Goal: Transaction & Acquisition: Book appointment/travel/reservation

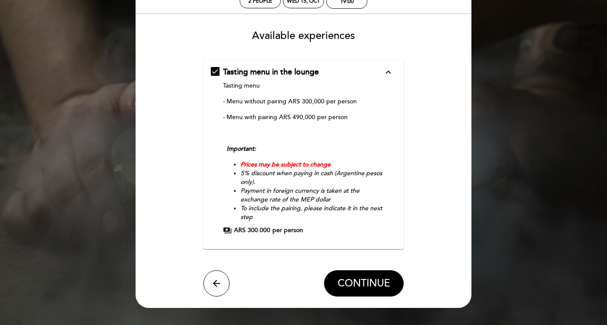
scroll to position [56, 0]
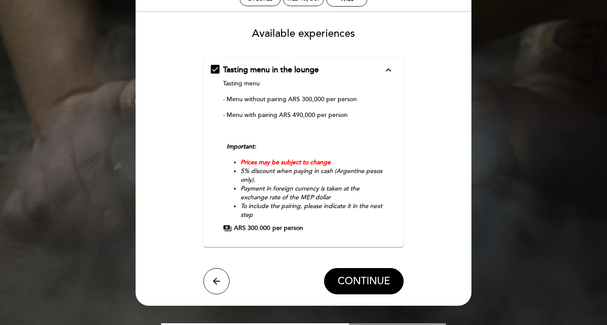
click at [218, 70] on div "Tasting menu in the lounge expand_less Tasting menu - Menu without pairing ARS …" at bounding box center [304, 148] width 186 height 168
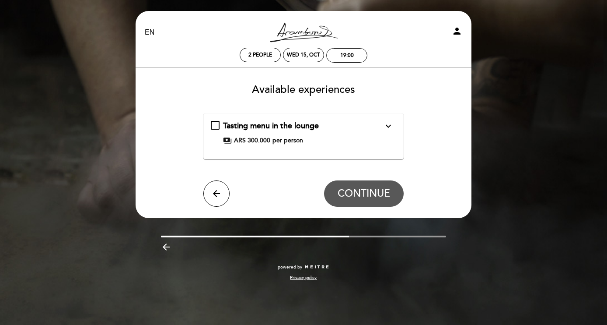
scroll to position [0, 0]
click at [217, 125] on div "Tasting menu in the lounge expand_more Tasting menu - Menu without pairing ARS …" at bounding box center [305, 132] width 186 height 24
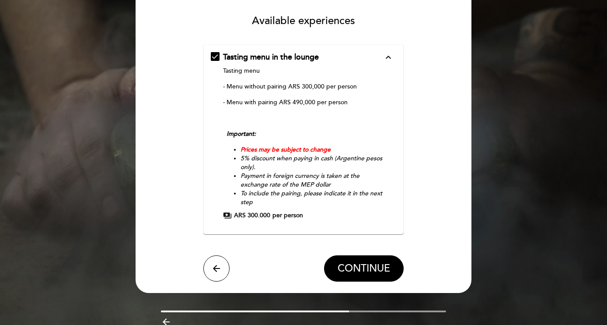
scroll to position [70, 0]
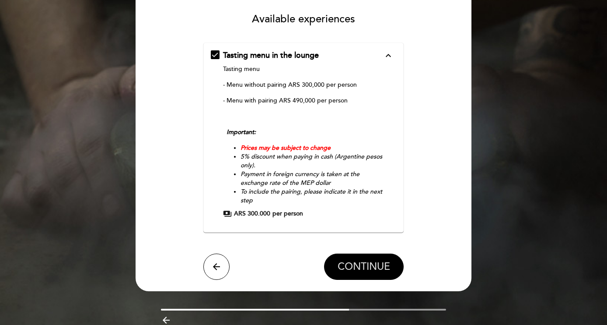
click at [355, 265] on span "CONTINUE" at bounding box center [364, 266] width 52 height 12
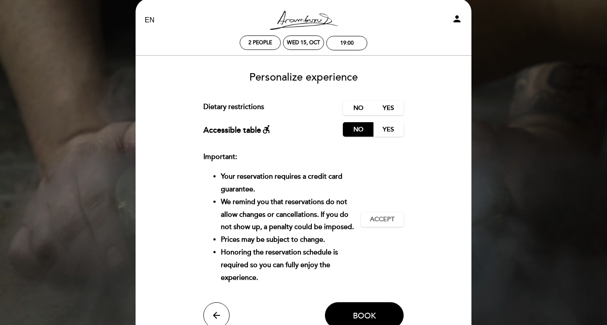
scroll to position [12, 0]
click at [377, 108] on label "Yes" at bounding box center [388, 108] width 31 height 14
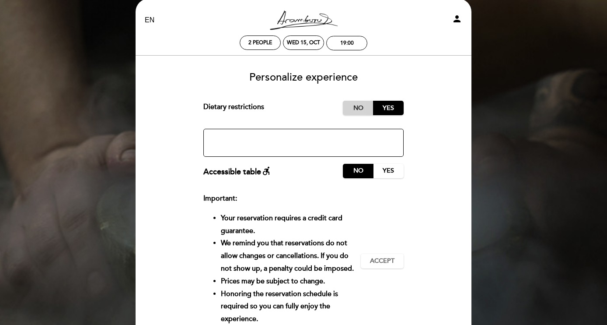
click at [365, 105] on label "No" at bounding box center [358, 108] width 31 height 14
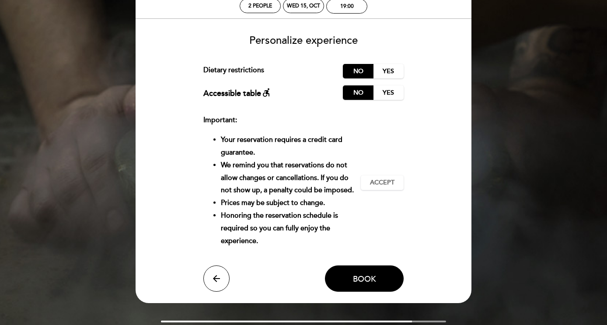
scroll to position [49, 0]
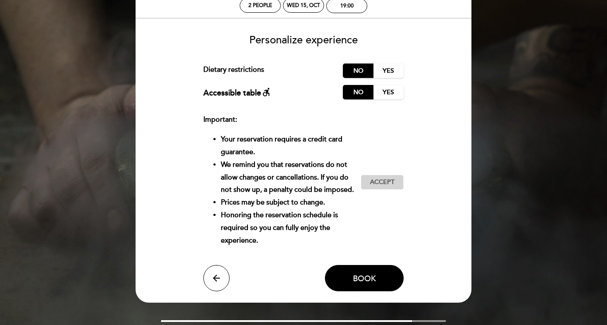
click at [366, 187] on button "Accept Accepted" at bounding box center [382, 182] width 43 height 15
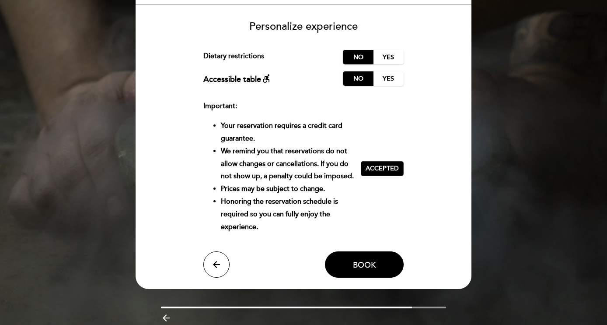
scroll to position [64, 0]
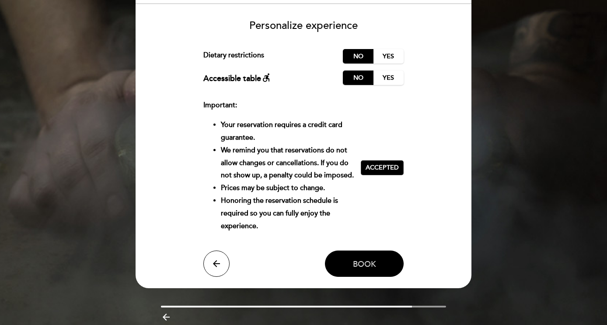
click at [374, 269] on span "Book" at bounding box center [364, 264] width 23 height 10
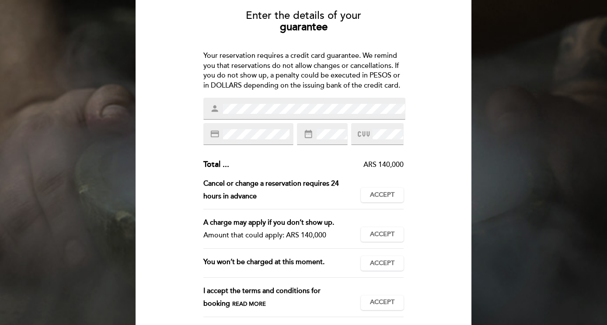
scroll to position [83, 0]
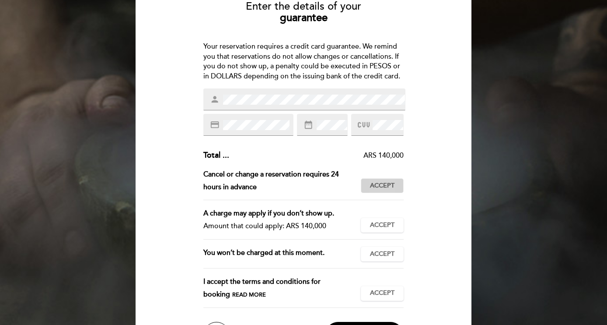
click at [379, 181] on span "Accept" at bounding box center [382, 185] width 24 height 9
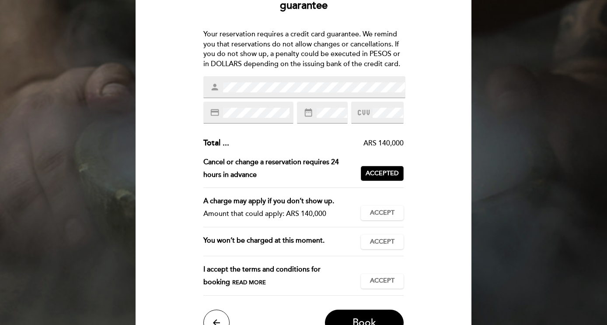
scroll to position [99, 0]
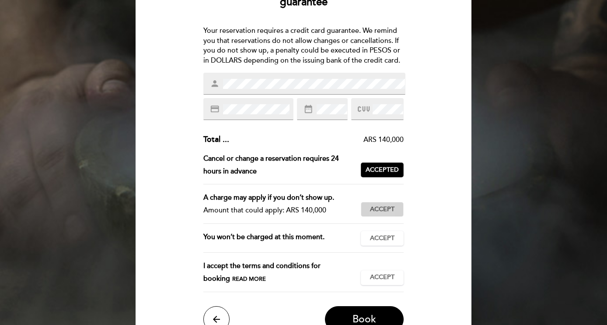
click at [373, 205] on span "Accept" at bounding box center [382, 209] width 24 height 9
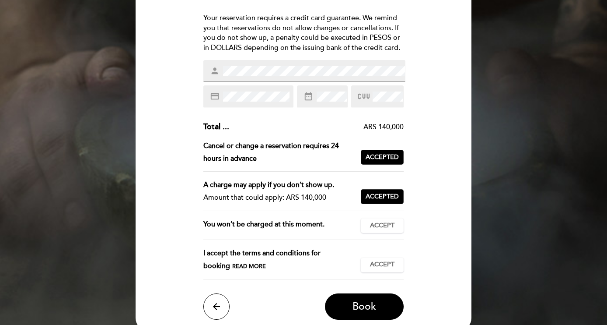
scroll to position [118, 0]
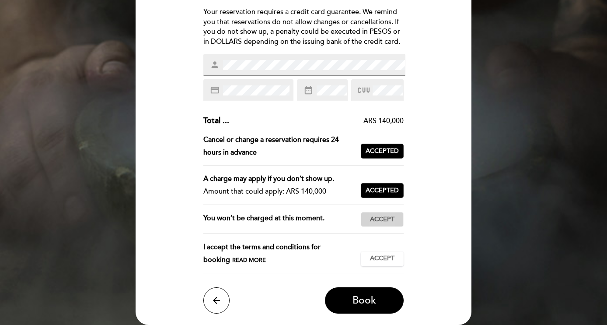
click at [375, 215] on span "Accept" at bounding box center [382, 219] width 24 height 9
click at [393, 254] on span "Accept" at bounding box center [382, 258] width 24 height 9
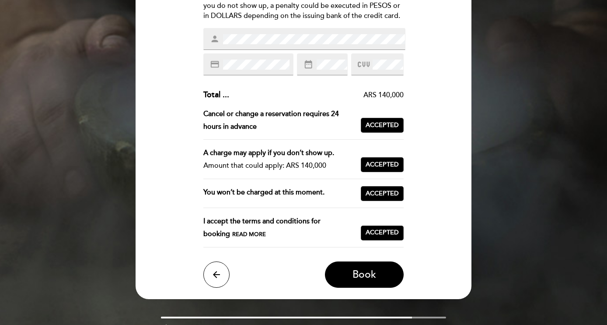
scroll to position [165, 0]
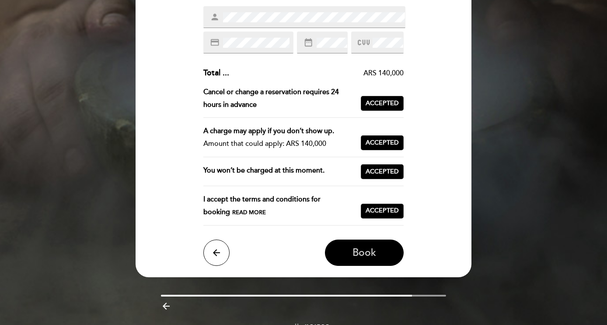
click at [356, 251] on span "Book" at bounding box center [365, 252] width 24 height 12
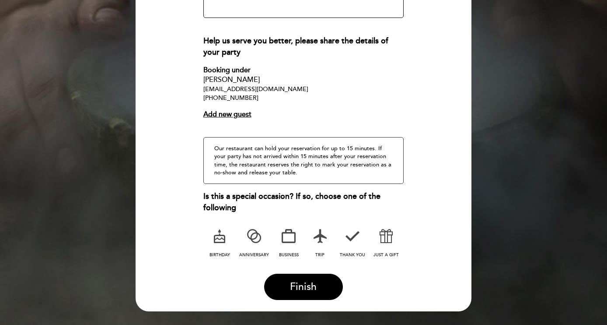
scroll to position [179, 0]
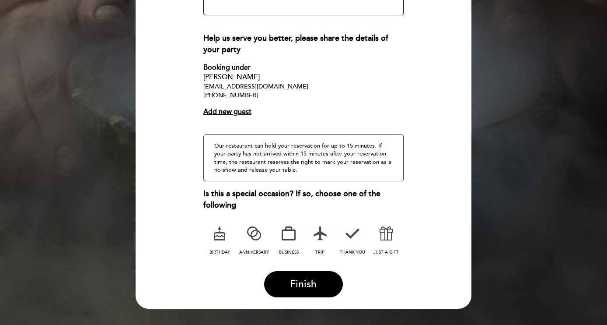
click at [304, 159] on div "Our restaurant can hold your reservation for up to 15 minutes. If your party ha…" at bounding box center [303, 157] width 201 height 47
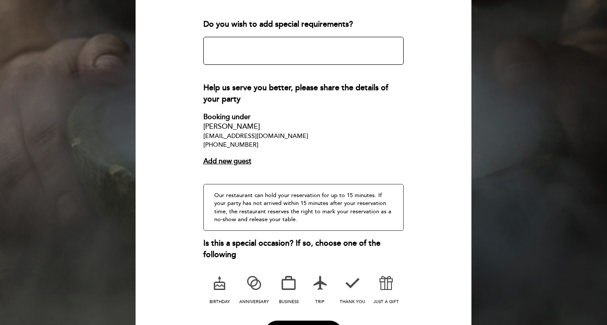
scroll to position [132, 0]
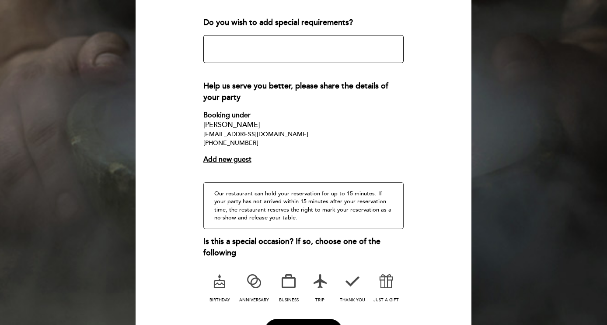
click at [253, 279] on icon at bounding box center [254, 280] width 23 height 23
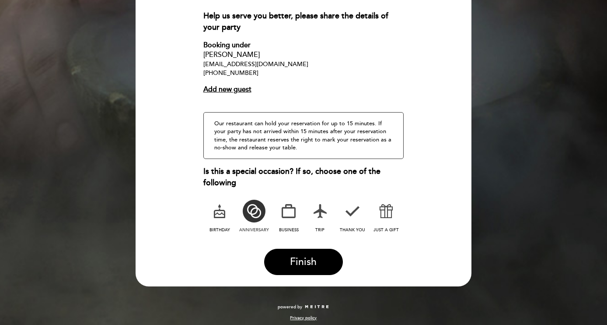
scroll to position [198, 0]
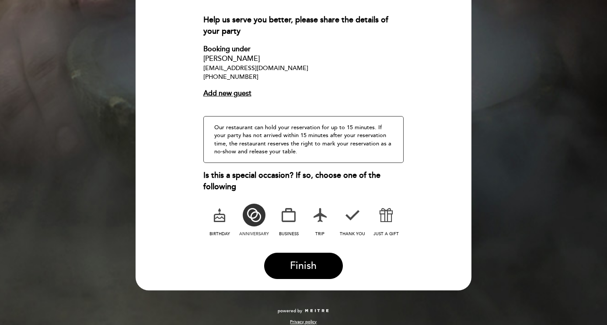
click at [289, 145] on div "Our restaurant can hold your reservation for up to 15 minutes. If your party ha…" at bounding box center [303, 139] width 201 height 47
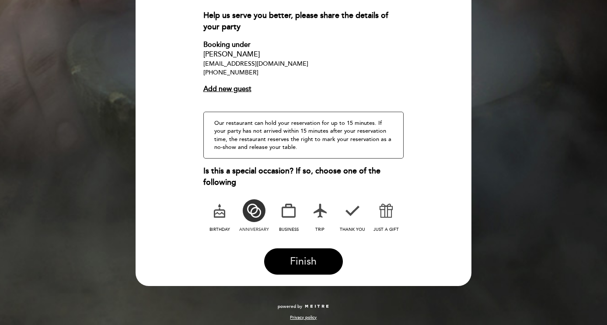
scroll to position [202, 0]
click at [315, 259] on span "Finish" at bounding box center [303, 261] width 27 height 12
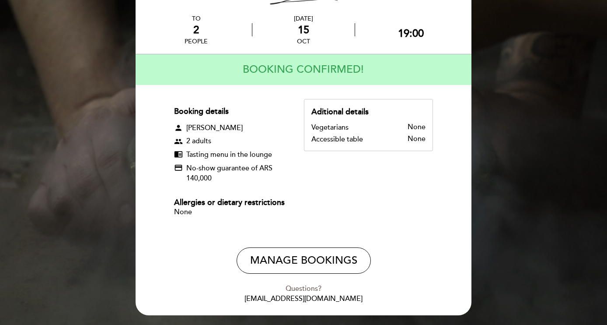
scroll to position [61, 0]
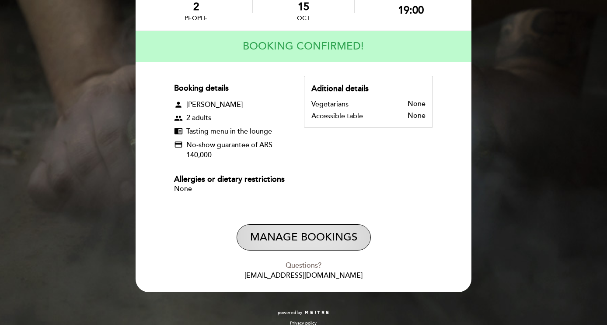
click at [310, 247] on button "Manage Bookings" at bounding box center [304, 237] width 134 height 26
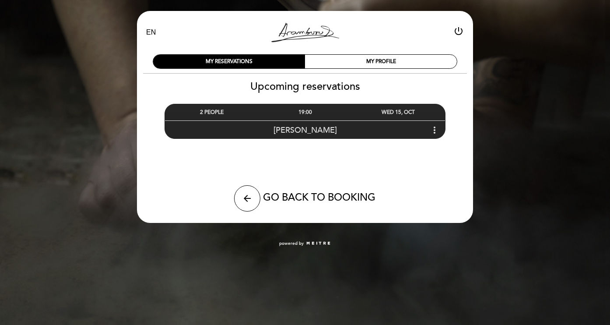
click at [431, 127] on icon "more_vert" at bounding box center [434, 130] width 10 height 10
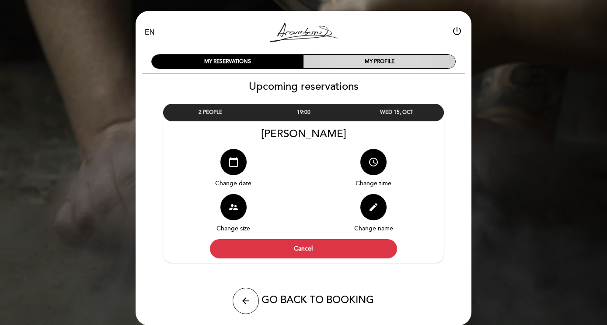
click at [430, 59] on div "MY PROFILE" at bounding box center [380, 62] width 152 height 14
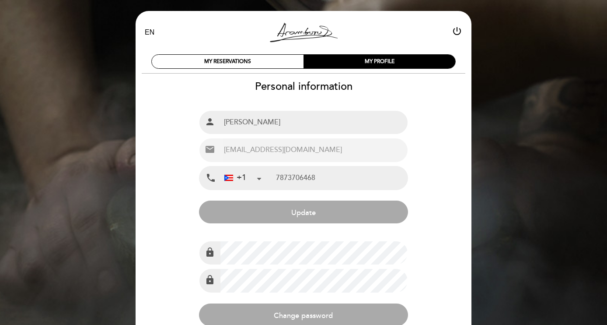
type input "[PHONE_NUMBER]"
click at [498, 55] on div "EN ES PT [PERSON_NAME] Resto power_settings_new MY RESERVATIONS MY PROFILE Upco…" at bounding box center [303, 221] width 607 height 442
click at [501, 66] on div "EN ES PT [PERSON_NAME] Resto power_settings_new MY RESERVATIONS MY PROFILE Pers…" at bounding box center [303, 221] width 607 height 442
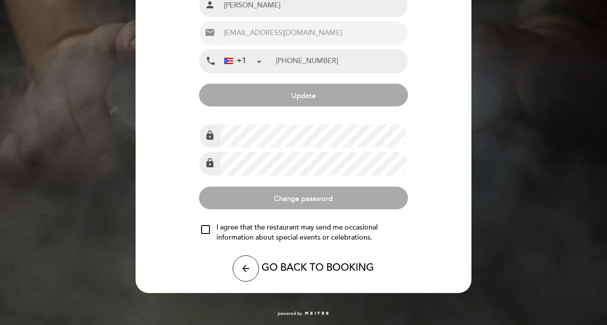
scroll to position [116, 0]
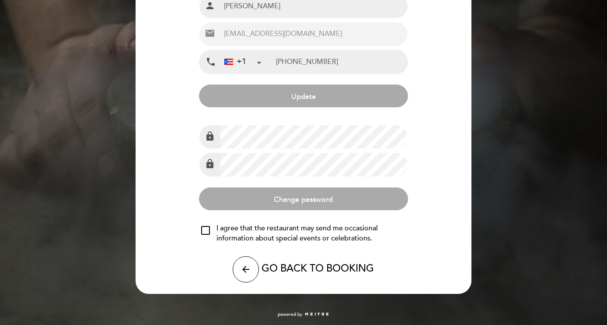
click at [339, 269] on span "GO BACK TO BOOKING" at bounding box center [318, 268] width 112 height 12
click at [250, 264] on icon "arrow_back" at bounding box center [246, 269] width 10 height 10
